Goal: Transaction & Acquisition: Download file/media

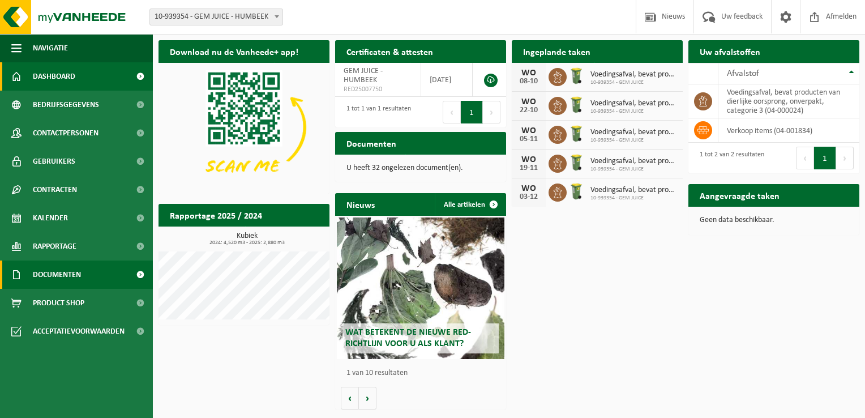
click at [69, 273] on span "Documenten" at bounding box center [57, 274] width 48 height 28
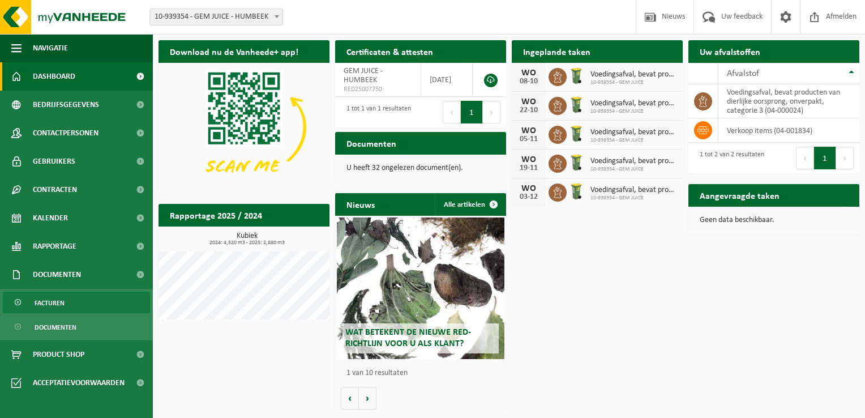
click at [66, 293] on link "Facturen" at bounding box center [76, 303] width 147 height 22
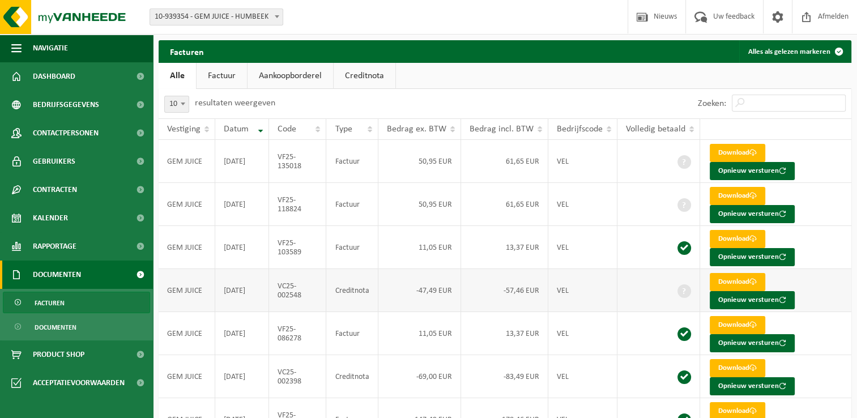
click at [519, 285] on td "-57,46 EUR" at bounding box center [504, 290] width 87 height 43
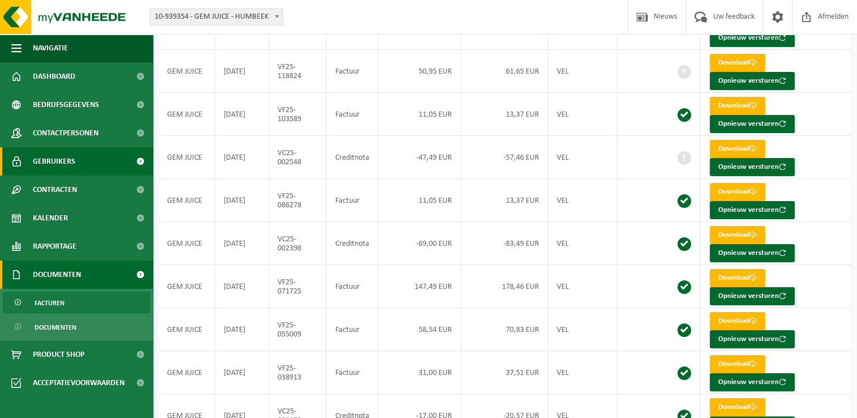
scroll to position [155, 0]
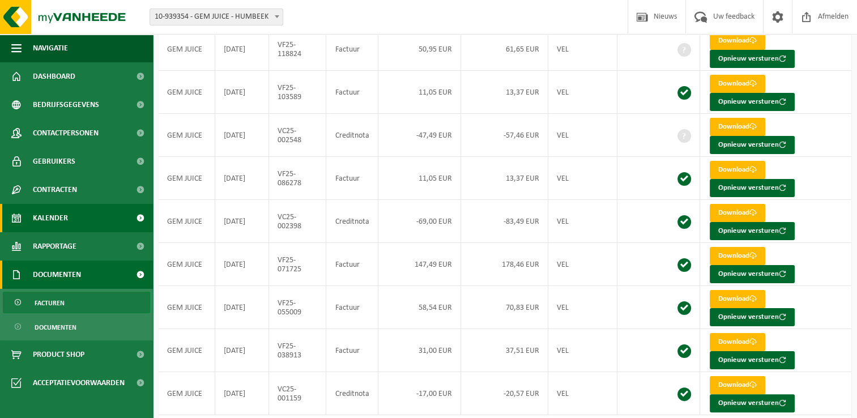
click at [77, 221] on link "Kalender" at bounding box center [76, 218] width 153 height 28
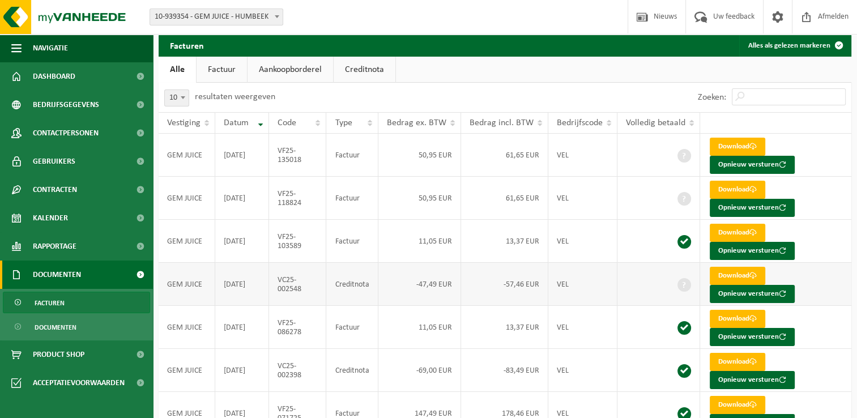
scroll to position [5, 0]
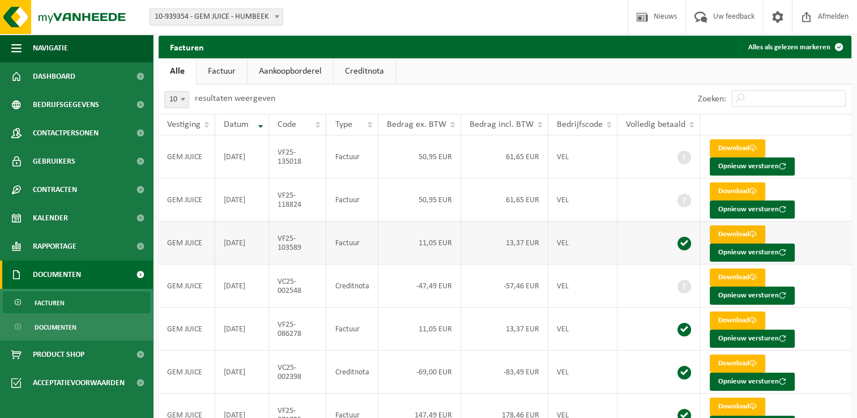
click at [752, 232] on span at bounding box center [752, 233] width 7 height 7
click at [744, 275] on link "Download" at bounding box center [737, 277] width 55 height 18
click at [495, 291] on td "-57,46 EUR" at bounding box center [504, 285] width 87 height 43
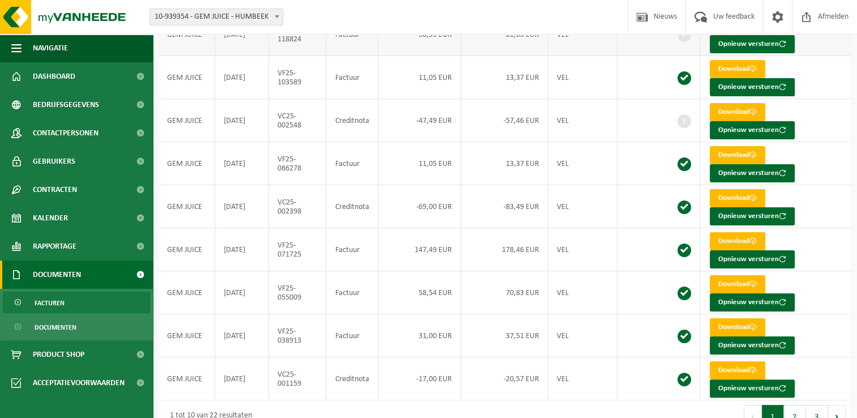
scroll to position [190, 0]
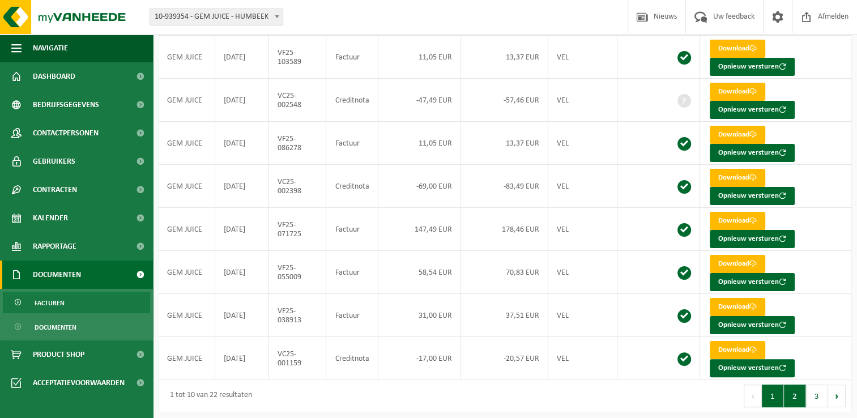
click at [788, 386] on button "2" at bounding box center [795, 396] width 22 height 23
click at [820, 398] on button "3" at bounding box center [817, 396] width 22 height 23
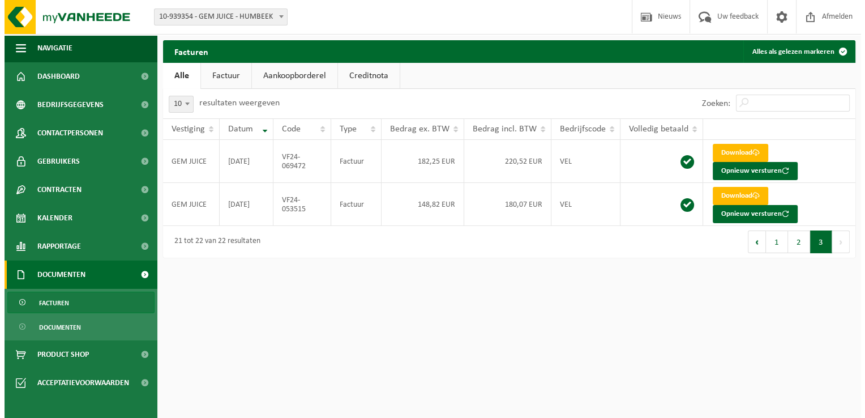
scroll to position [0, 0]
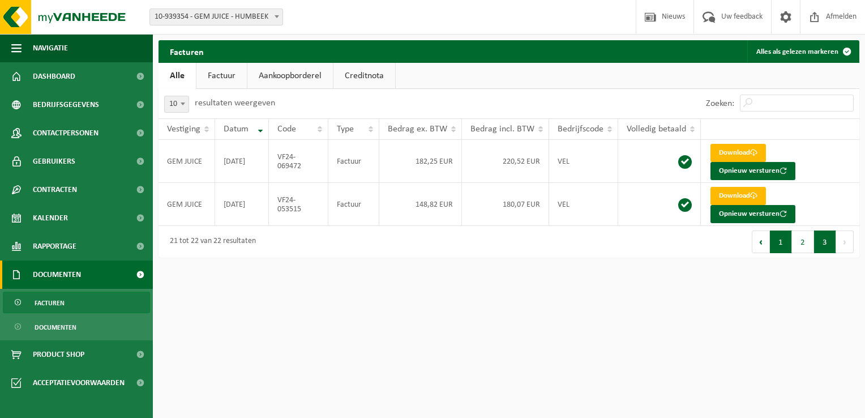
click at [786, 241] on button "1" at bounding box center [781, 241] width 22 height 23
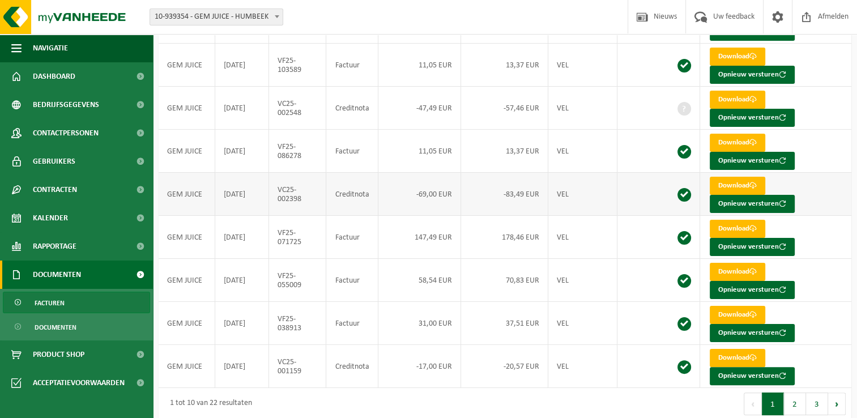
scroll to position [190, 0]
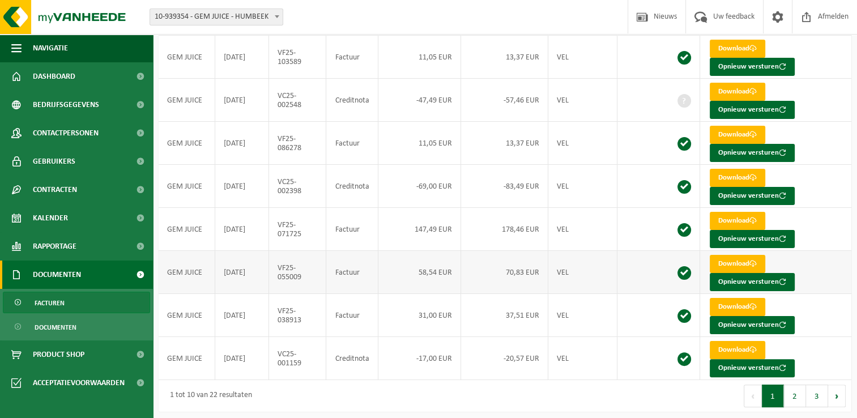
click at [430, 270] on td "58,54 EUR" at bounding box center [419, 272] width 83 height 43
click at [439, 274] on td "58,54 EUR" at bounding box center [419, 272] width 83 height 43
click at [800, 388] on button "2" at bounding box center [795, 396] width 22 height 23
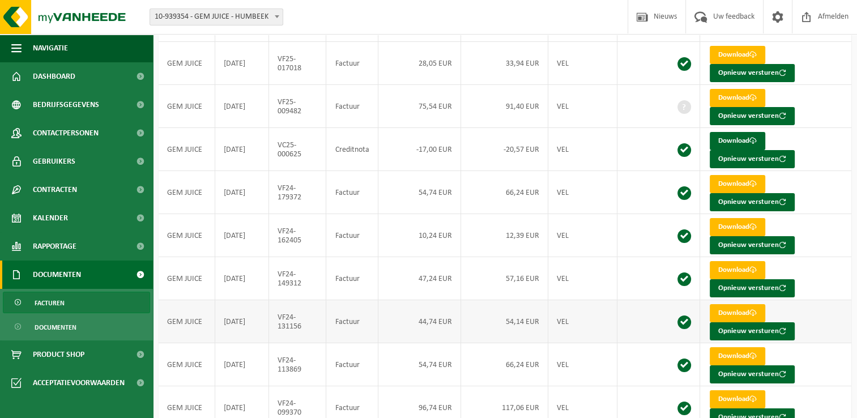
scroll to position [172, 0]
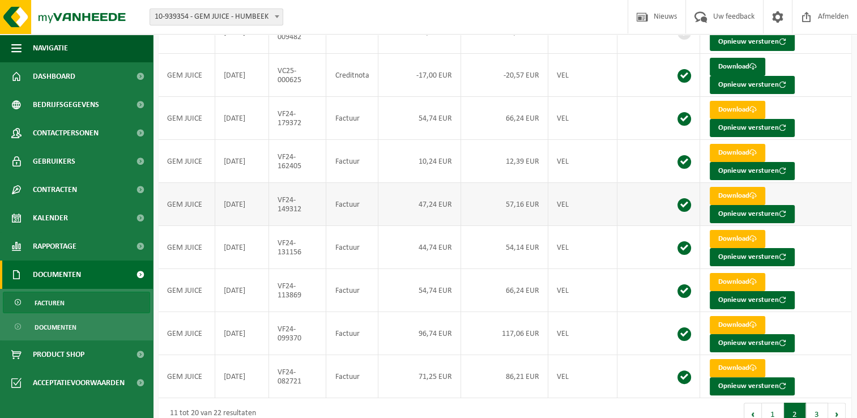
click at [509, 213] on td "57,16 EUR" at bounding box center [504, 204] width 87 height 43
click at [733, 188] on link "Download" at bounding box center [737, 196] width 55 height 18
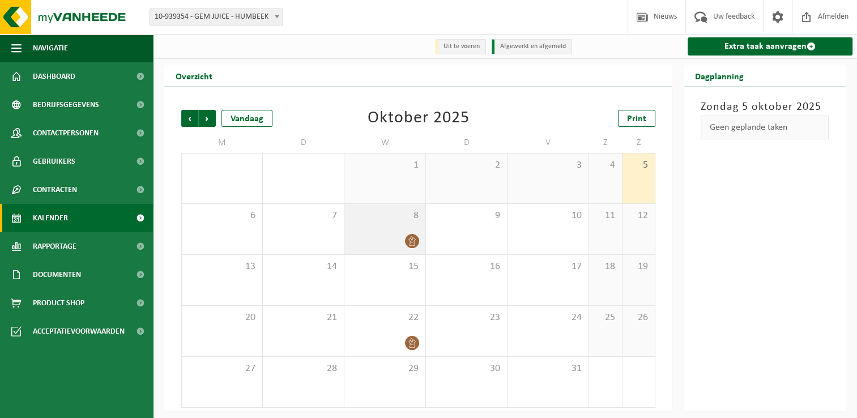
click at [414, 242] on icon at bounding box center [411, 241] width 7 height 10
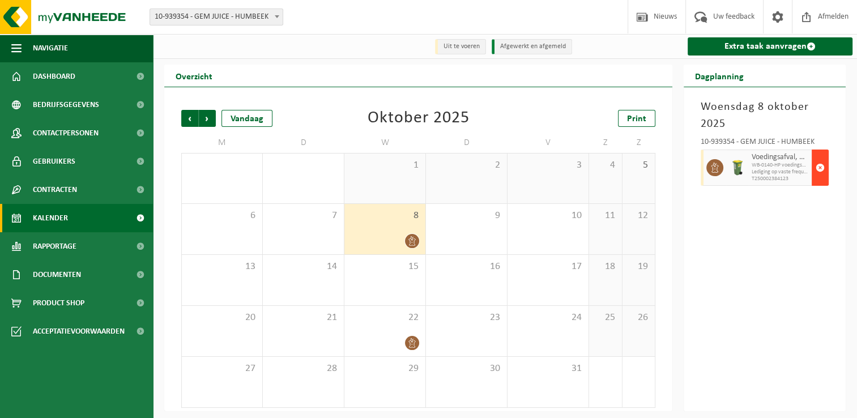
click at [819, 170] on span "button" at bounding box center [819, 167] width 9 height 23
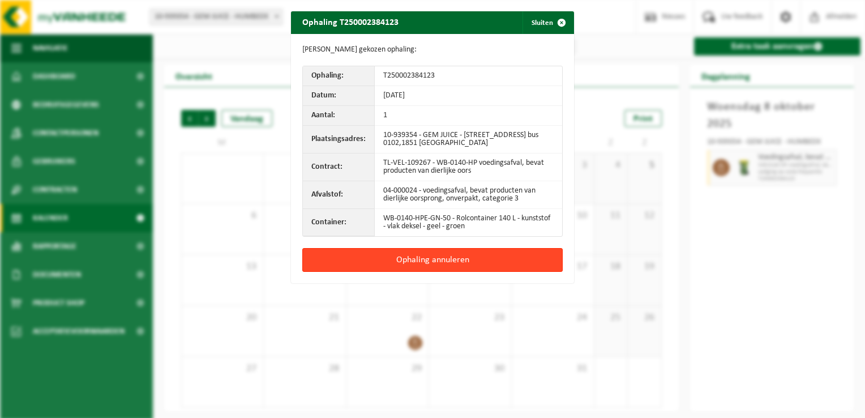
click at [403, 261] on button "Ophaling annuleren" at bounding box center [432, 260] width 260 height 24
